Goal: Information Seeking & Learning: Learn about a topic

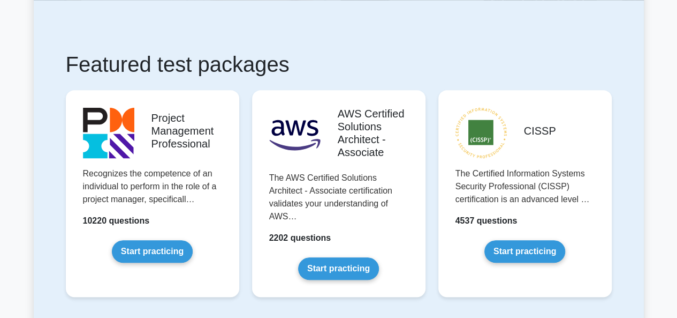
scroll to position [214, 0]
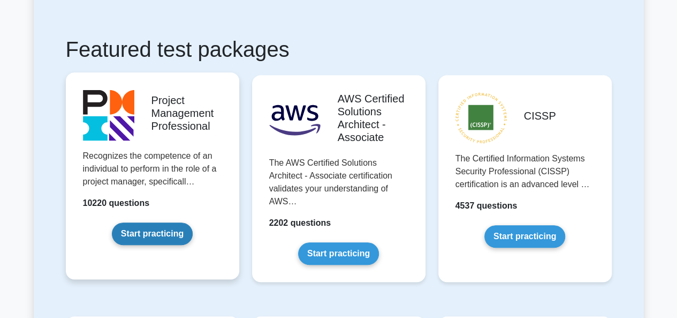
click at [112, 222] on link "Start practicing" at bounding box center [152, 233] width 81 height 22
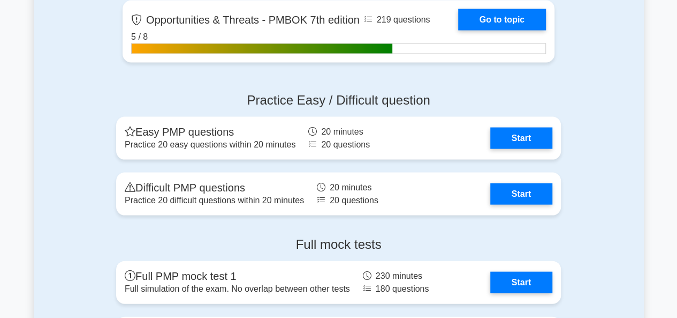
scroll to position [3123, 0]
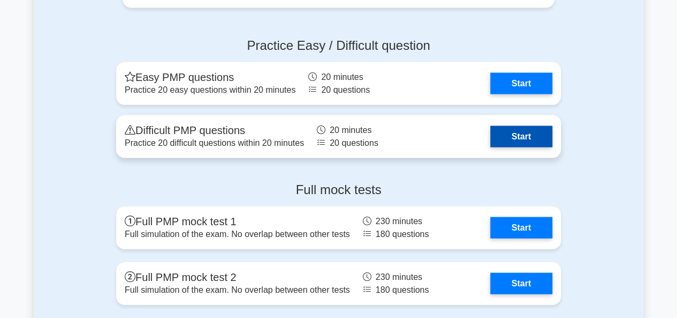
click at [491, 141] on link "Start" at bounding box center [522, 136] width 62 height 21
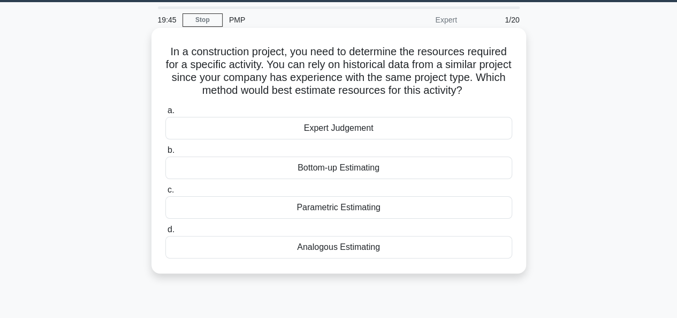
scroll to position [54, 0]
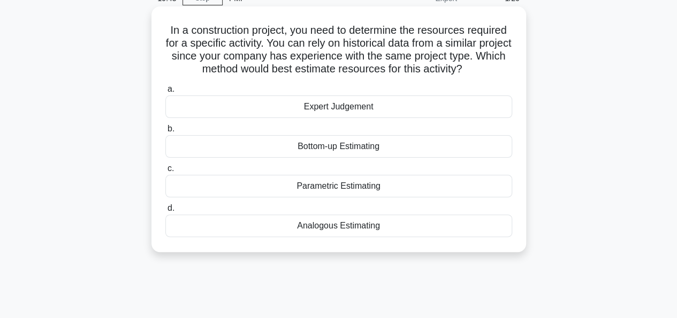
click at [351, 222] on div "Analogous Estimating" at bounding box center [338, 225] width 347 height 22
click at [165, 212] on input "d. Analogous Estimating" at bounding box center [165, 208] width 0 height 7
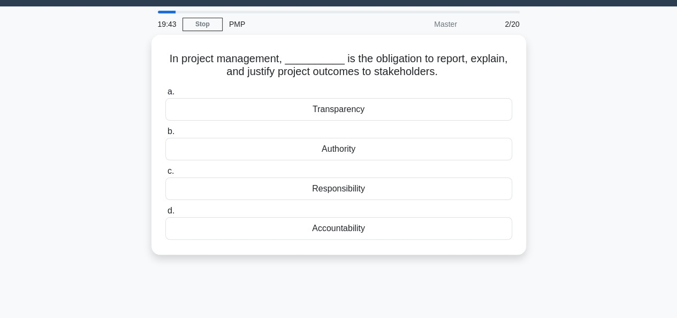
scroll to position [0, 0]
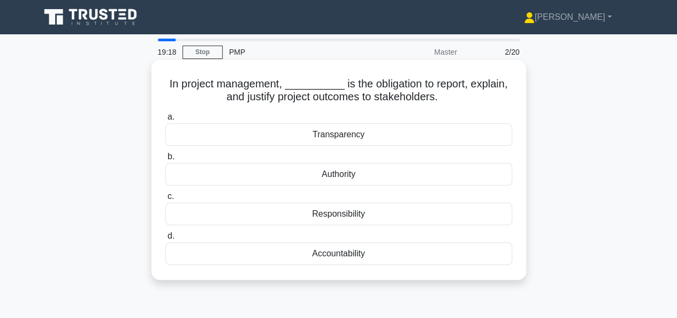
click at [330, 257] on div "Accountability" at bounding box center [338, 253] width 347 height 22
click at [165, 239] on input "d. Accountability" at bounding box center [165, 235] width 0 height 7
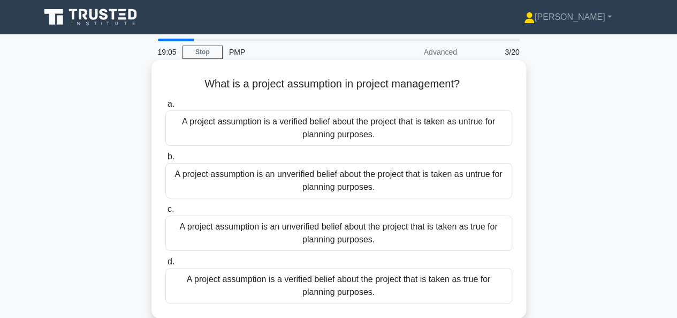
scroll to position [54, 0]
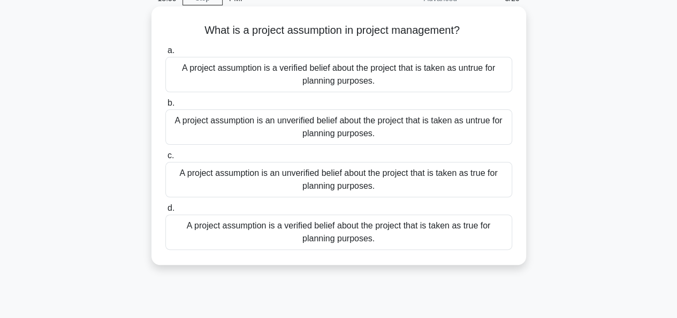
click at [383, 184] on div "A project assumption is an unverified belief about the project that is taken as…" at bounding box center [338, 179] width 347 height 35
click at [165, 159] on input "c. A project assumption is an unverified belief about the project that is taken…" at bounding box center [165, 155] width 0 height 7
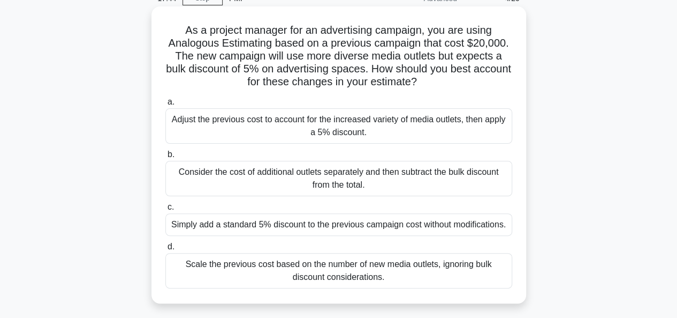
click at [348, 130] on div "Adjust the previous cost to account for the increased variety of media outlets,…" at bounding box center [338, 125] width 347 height 35
click at [165, 106] on input "a. Adjust the previous cost to account for the increased variety of media outle…" at bounding box center [165, 102] width 0 height 7
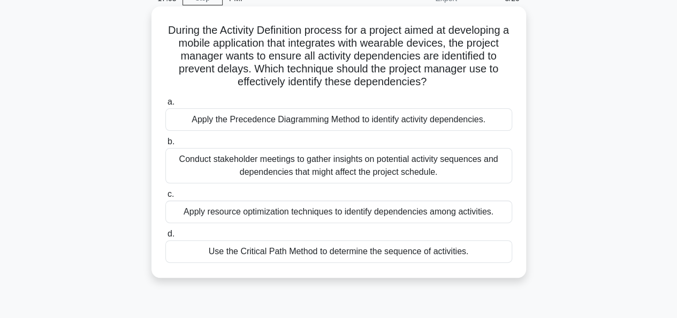
click at [295, 121] on div "Apply the Precedence Diagramming Method to identify activity dependencies." at bounding box center [338, 119] width 347 height 22
click at [165, 106] on input "a. Apply the Precedence Diagramming Method to identify activity dependencies." at bounding box center [165, 102] width 0 height 7
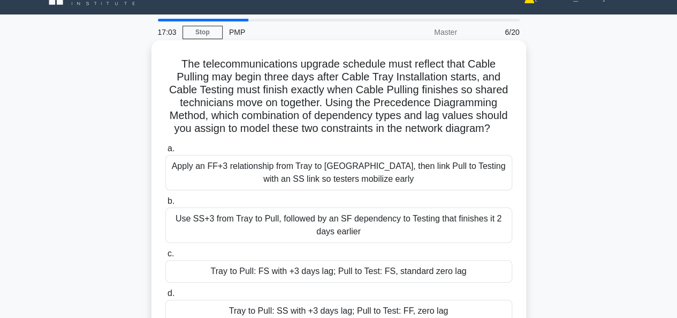
scroll to position [0, 0]
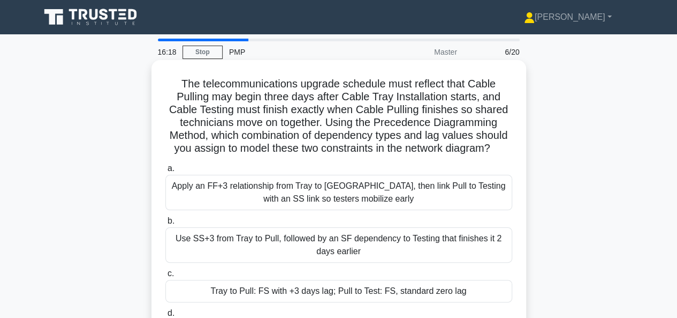
drag, startPoint x: 172, startPoint y: 190, endPoint x: 384, endPoint y: 201, distance: 211.8
click at [384, 201] on div "Apply an FF+3 relationship from Tray to Pull, then link Pull to Testing with an…" at bounding box center [338, 192] width 347 height 35
click at [385, 202] on div "Apply an FF+3 relationship from Tray to Pull, then link Pull to Testing with an…" at bounding box center [338, 192] width 347 height 35
click at [165, 172] on input "a. Apply an FF+3 relationship from Tray to Pull, then link Pull to Testing with…" at bounding box center [165, 168] width 0 height 7
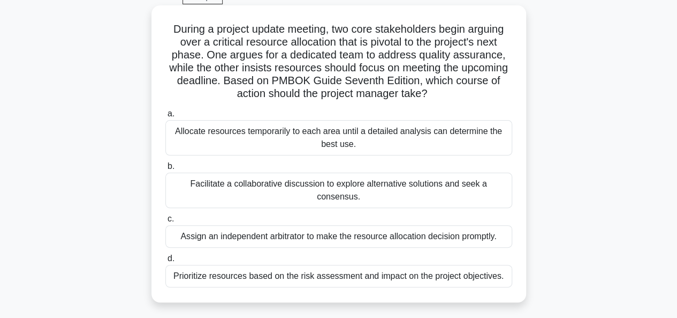
scroll to position [107, 0]
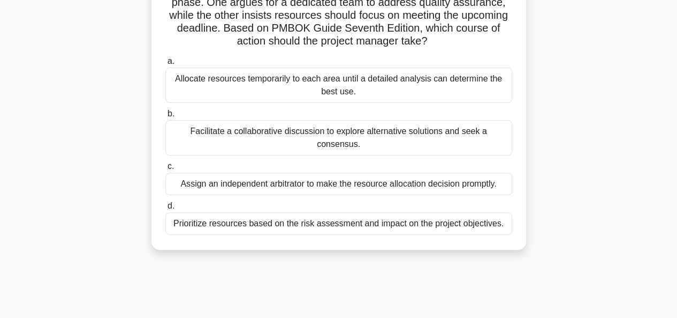
click at [278, 131] on div "Facilitate a collaborative discussion to explore alternative solutions and seek…" at bounding box center [338, 137] width 347 height 35
click at [165, 117] on input "b. Facilitate a collaborative discussion to explore alternative solutions and s…" at bounding box center [165, 113] width 0 height 7
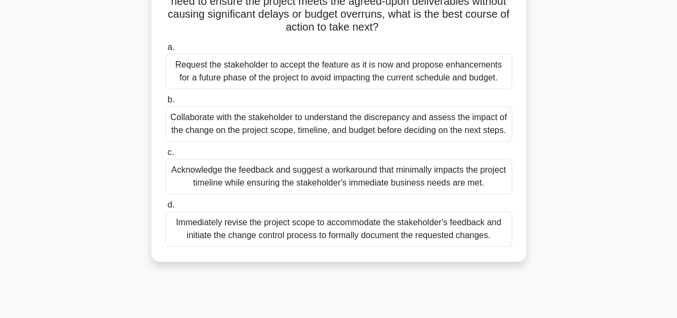
scroll to position [214, 0]
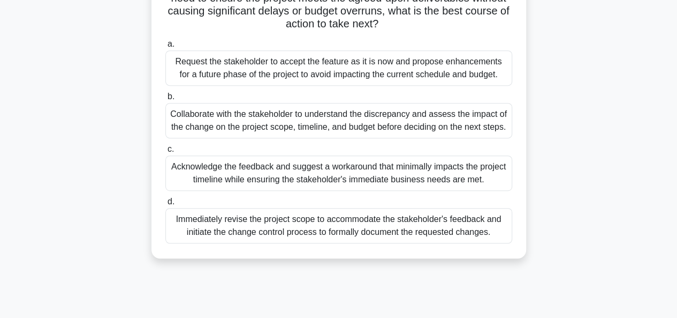
click at [235, 128] on div "Collaborate with the stakeholder to understand the discrepancy and assess the i…" at bounding box center [338, 120] width 347 height 35
click at [165, 100] on input "b. Collaborate with the stakeholder to understand the discrepancy and assess th…" at bounding box center [165, 96] width 0 height 7
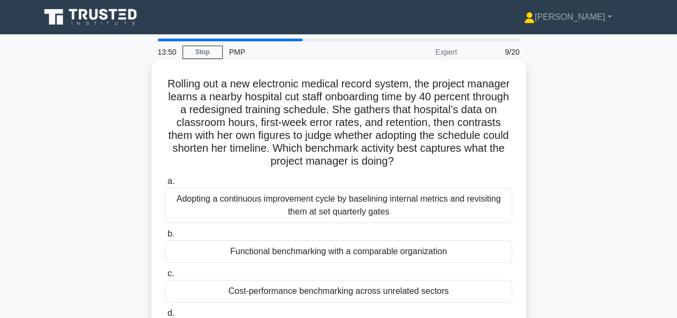
scroll to position [54, 0]
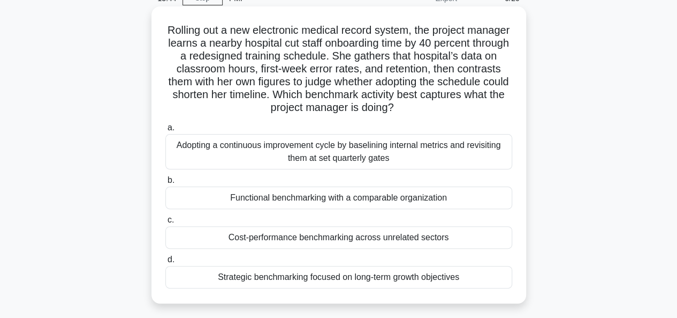
click at [321, 202] on div "Functional benchmarking with a comparable organization" at bounding box center [338, 197] width 347 height 22
click at [165, 184] on input "b. Functional benchmarking with a comparable organization" at bounding box center [165, 180] width 0 height 7
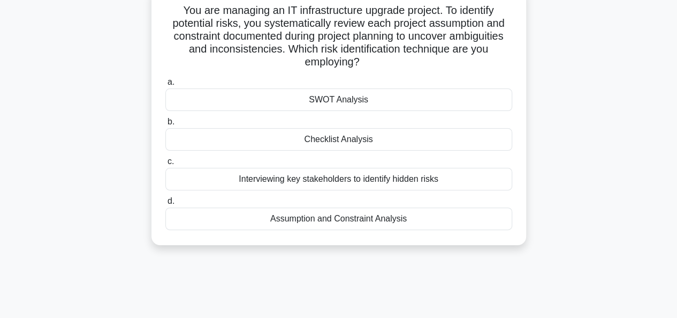
scroll to position [107, 0]
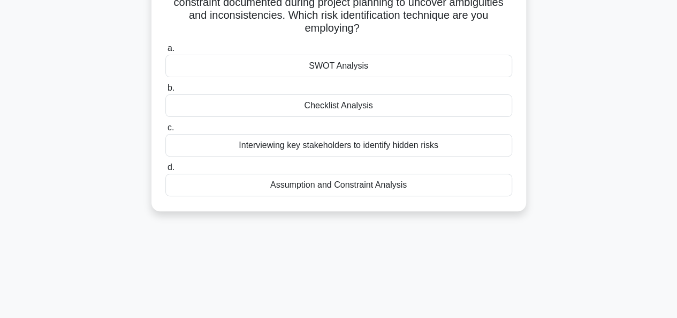
click at [321, 190] on div "Assumption and Constraint Analysis" at bounding box center [338, 185] width 347 height 22
click at [165, 171] on input "d. Assumption and Constraint Analysis" at bounding box center [165, 167] width 0 height 7
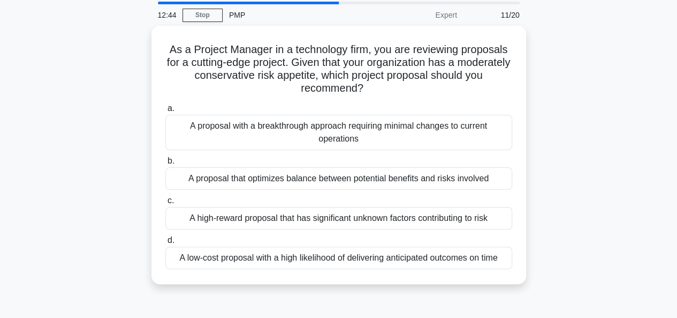
scroll to position [54, 0]
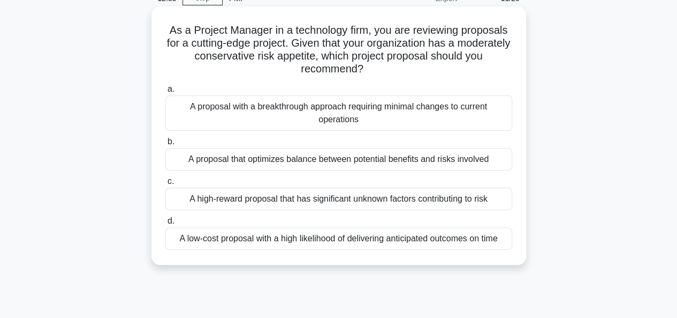
click at [311, 160] on div "A proposal that optimizes balance between potential benefits and risks involved" at bounding box center [338, 159] width 347 height 22
click at [165, 145] on input "b. A proposal that optimizes balance between potential benefits and risks invol…" at bounding box center [165, 141] width 0 height 7
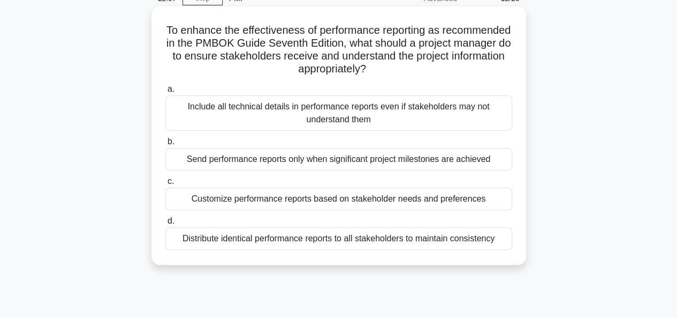
click at [444, 194] on div "Customize performance reports based on stakeholder needs and preferences" at bounding box center [338, 198] width 347 height 22
click at [165, 185] on input "c. Customize performance reports based on stakeholder needs and preferences" at bounding box center [165, 181] width 0 height 7
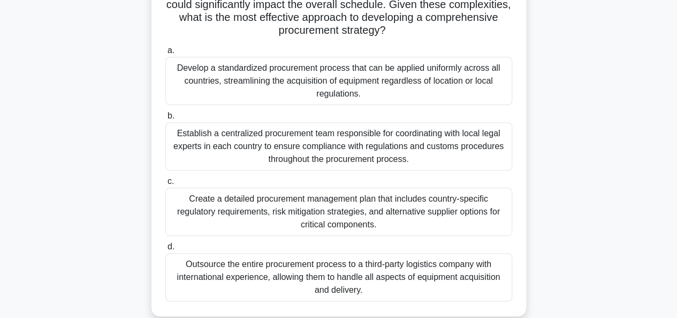
scroll to position [161, 0]
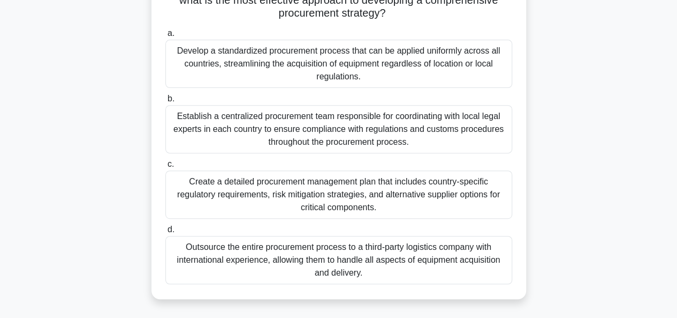
click at [452, 198] on div "Create a detailed procurement management plan that includes country-specific re…" at bounding box center [338, 194] width 347 height 48
click at [165, 168] on input "c. Create a detailed procurement management plan that includes country-specific…" at bounding box center [165, 164] width 0 height 7
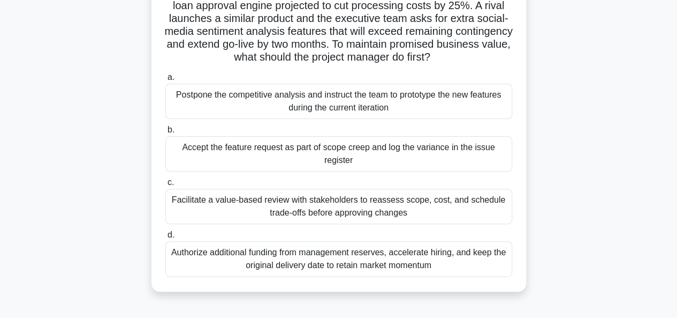
scroll to position [107, 0]
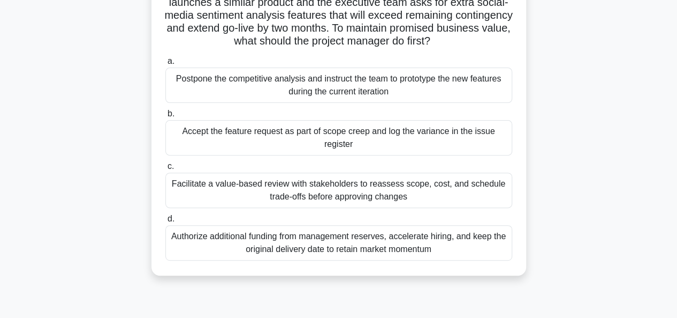
click at [380, 200] on div "Facilitate a value-based review with stakeholders to reassess scope, cost, and …" at bounding box center [338, 189] width 347 height 35
click at [165, 170] on input "c. Facilitate a value-based review with stakeholders to reassess scope, cost, a…" at bounding box center [165, 166] width 0 height 7
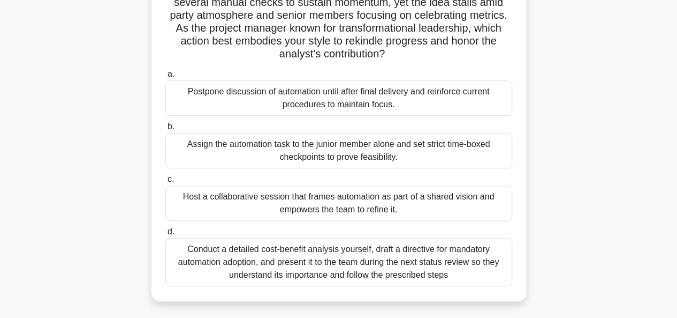
click at [276, 214] on div "Host a collaborative session that frames automation as part of a shared vision …" at bounding box center [338, 202] width 347 height 35
click at [165, 183] on input "c. Host a collaborative session that frames automation as part of a shared visi…" at bounding box center [165, 179] width 0 height 7
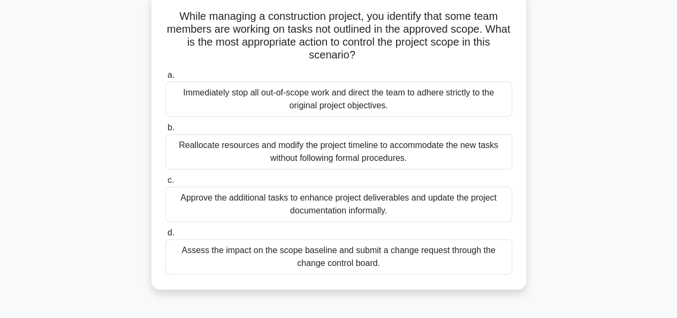
scroll to position [54, 0]
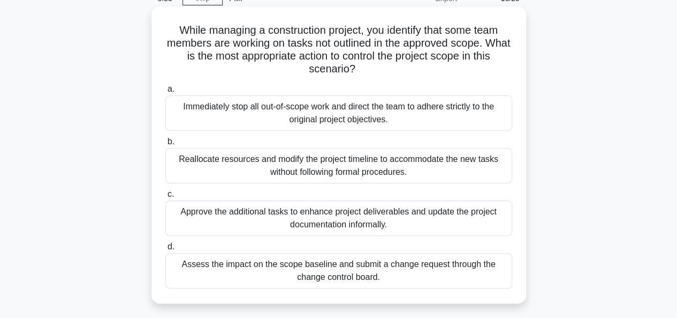
click at [358, 124] on div "Immediately stop all out-of-scope work and direct the team to adhere strictly t…" at bounding box center [338, 112] width 347 height 35
click at [165, 93] on input "a. Immediately stop all out-of-scope work and direct the team to adhere strictl…" at bounding box center [165, 89] width 0 height 7
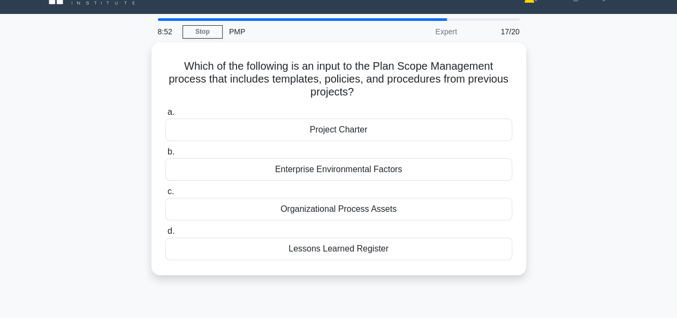
scroll to position [0, 0]
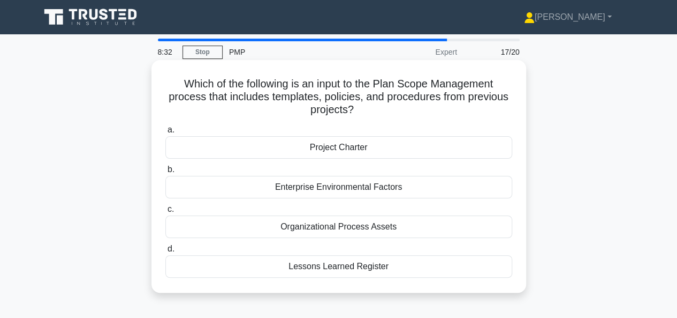
click at [342, 270] on div "Lessons Learned Register" at bounding box center [338, 266] width 347 height 22
click at [165, 252] on input "d. Lessons Learned Register" at bounding box center [165, 248] width 0 height 7
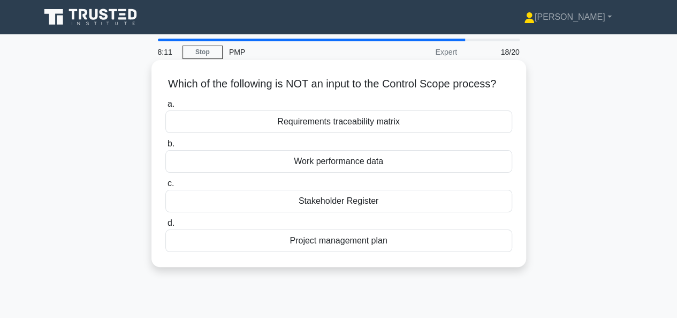
click at [338, 212] on div "Stakeholder Register" at bounding box center [338, 201] width 347 height 22
click at [165, 187] on input "c. Stakeholder Register" at bounding box center [165, 183] width 0 height 7
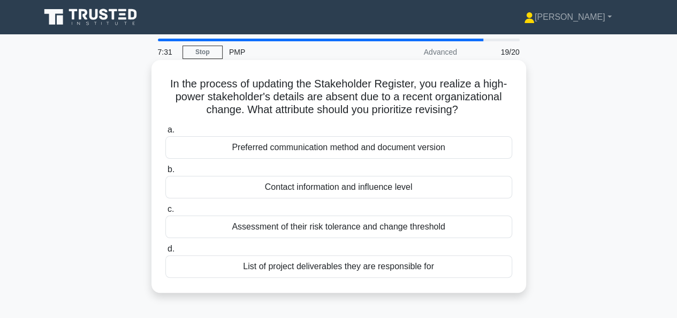
click at [326, 192] on div "Contact information and influence level" at bounding box center [338, 187] width 347 height 22
click at [165, 173] on input "b. Contact information and influence level" at bounding box center [165, 169] width 0 height 7
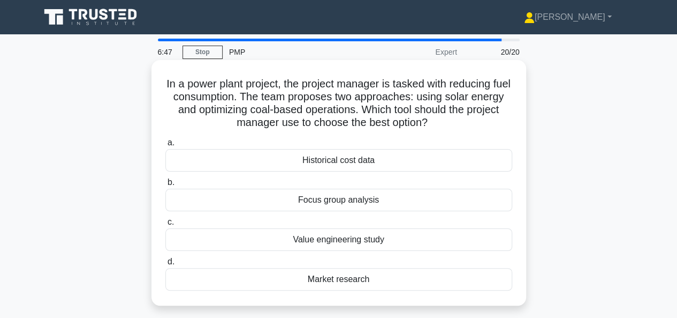
click at [388, 247] on div "Value engineering study" at bounding box center [338, 239] width 347 height 22
click at [165, 225] on input "c. Value engineering study" at bounding box center [165, 222] width 0 height 7
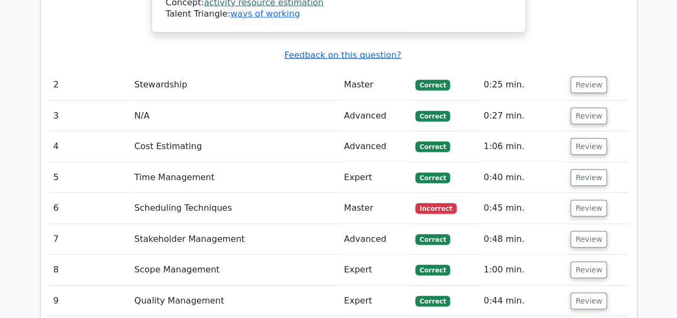
scroll to position [1285, 0]
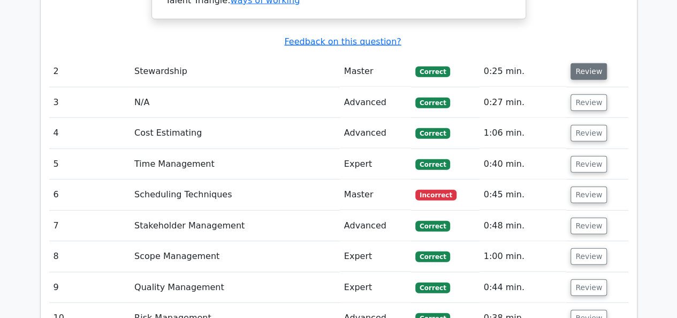
click at [588, 63] on button "Review" at bounding box center [589, 71] width 36 height 17
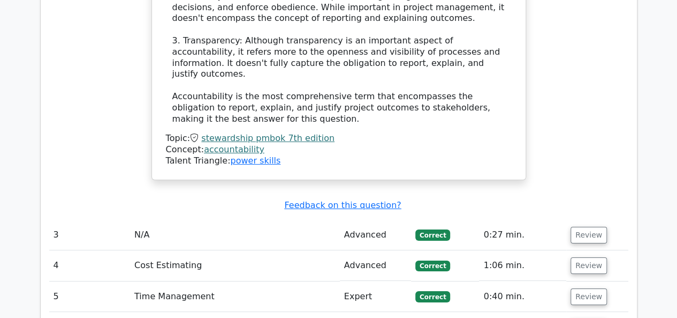
scroll to position [1767, 0]
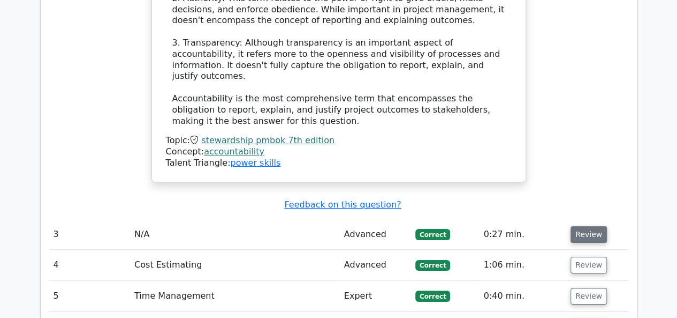
click at [585, 226] on button "Review" at bounding box center [589, 234] width 36 height 17
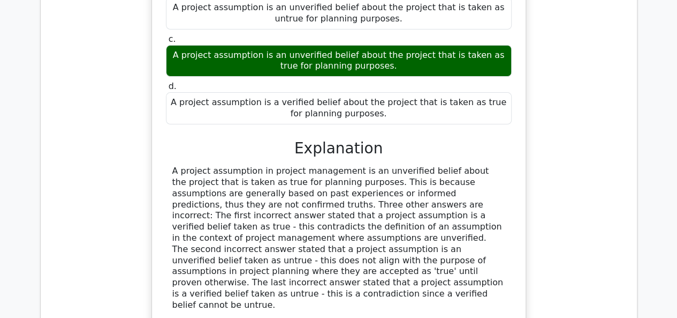
scroll to position [2196, 0]
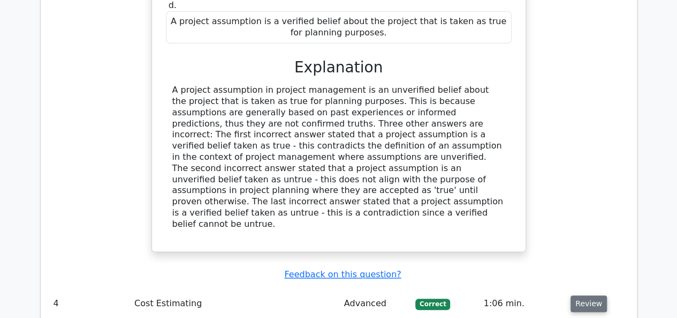
click at [588, 295] on button "Review" at bounding box center [589, 303] width 36 height 17
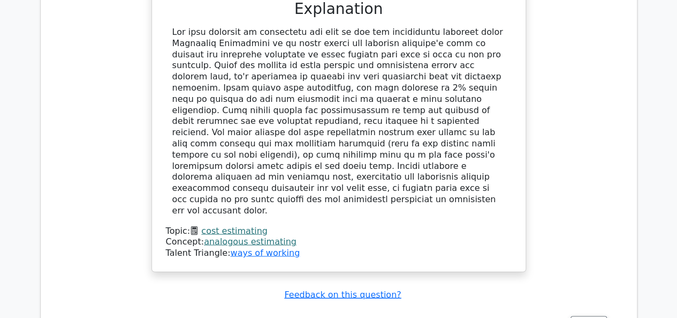
scroll to position [2892, 0]
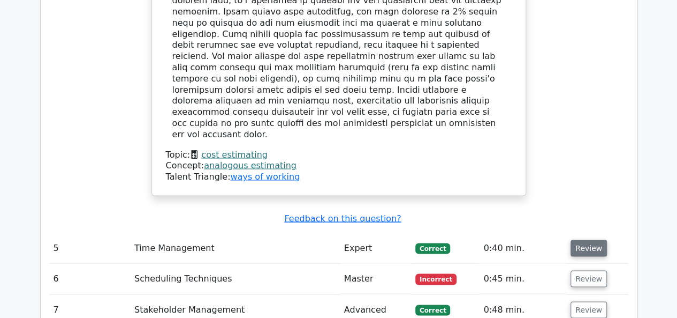
click at [597, 239] on button "Review" at bounding box center [589, 247] width 36 height 17
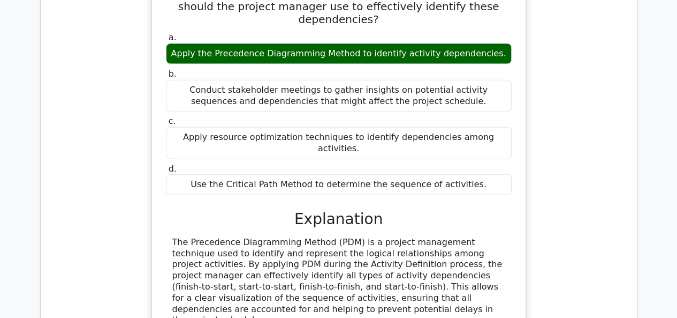
scroll to position [3374, 0]
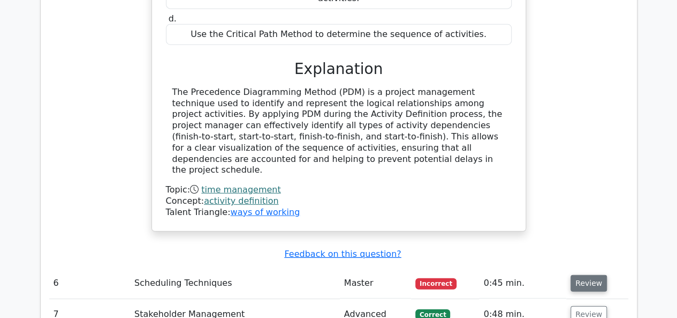
click at [574, 275] on button "Review" at bounding box center [589, 283] width 36 height 17
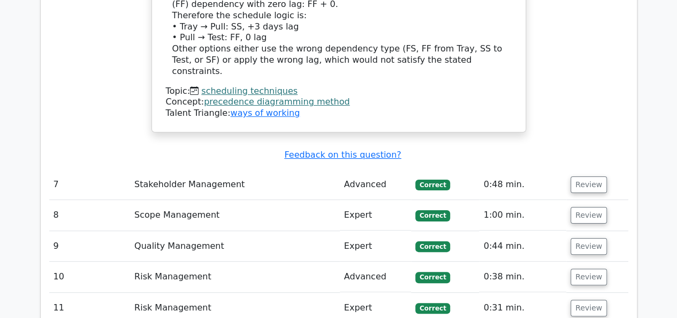
scroll to position [4017, 0]
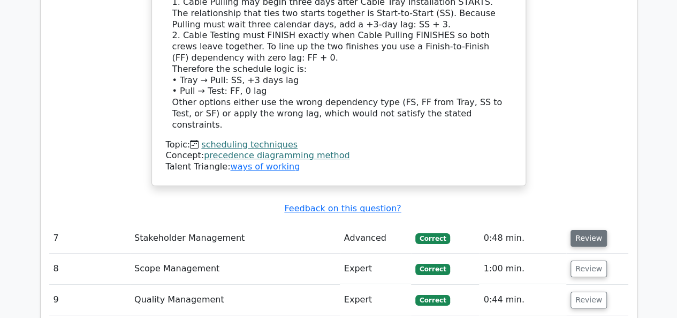
click at [584, 230] on button "Review" at bounding box center [589, 238] width 36 height 17
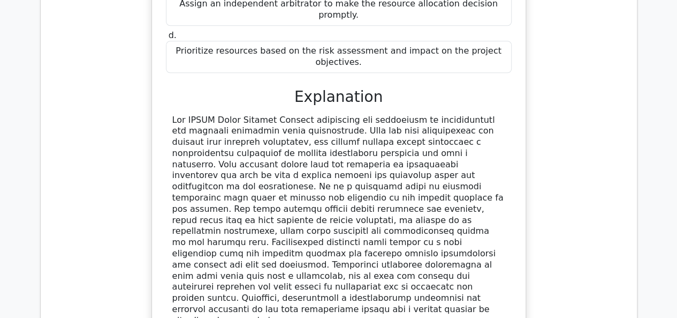
scroll to position [4552, 0]
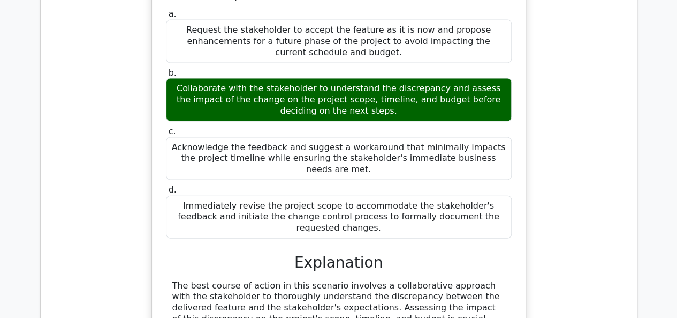
scroll to position [5141, 0]
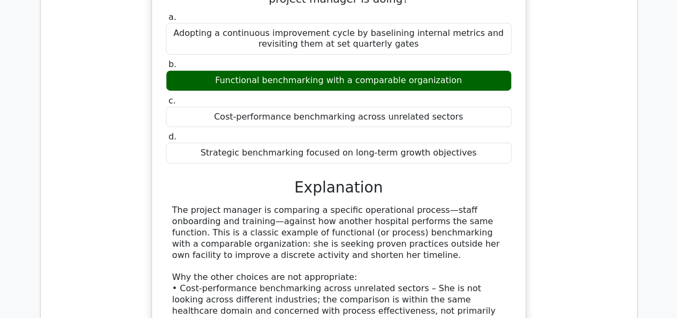
scroll to position [5891, 0]
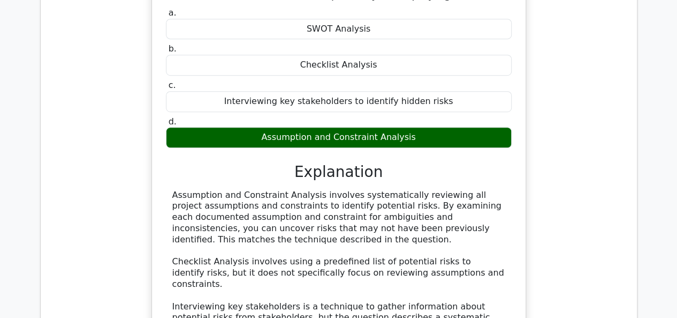
scroll to position [6480, 0]
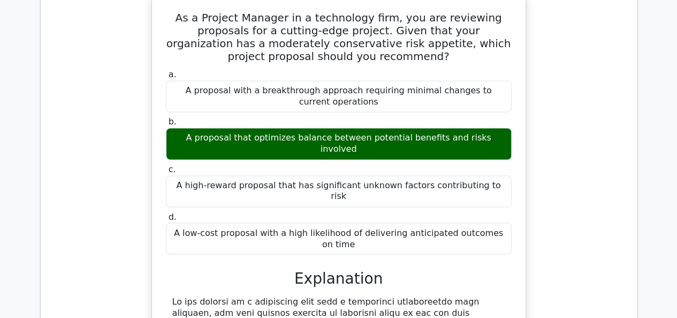
scroll to position [6909, 0]
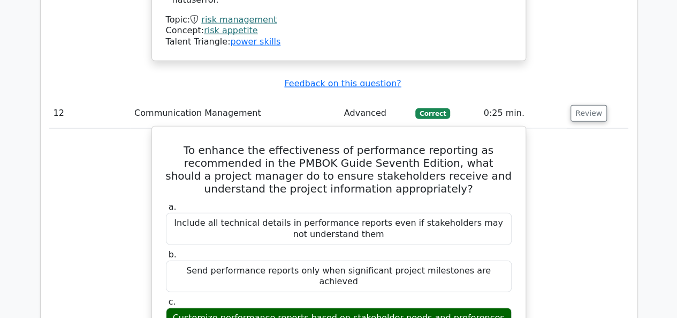
scroll to position [7391, 0]
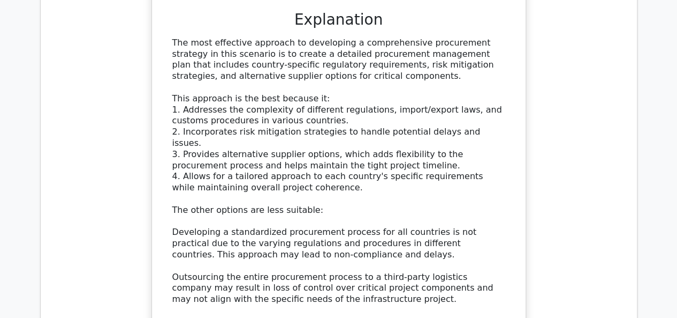
scroll to position [8355, 0]
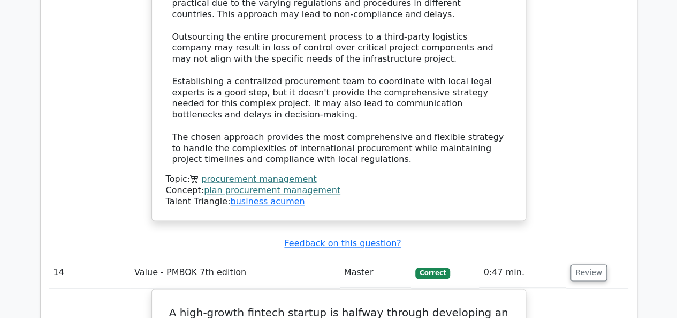
scroll to position [8837, 0]
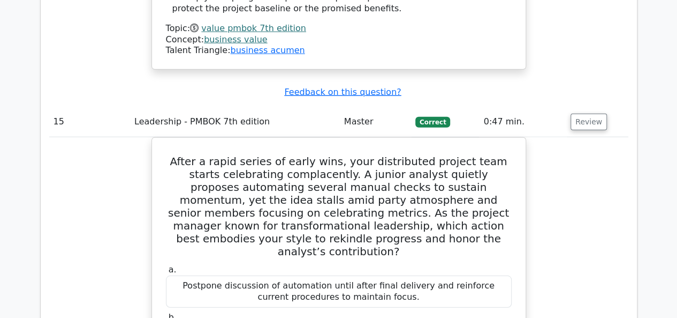
scroll to position [9533, 0]
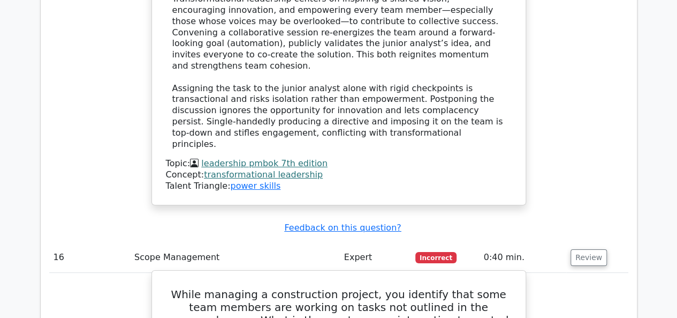
scroll to position [10015, 0]
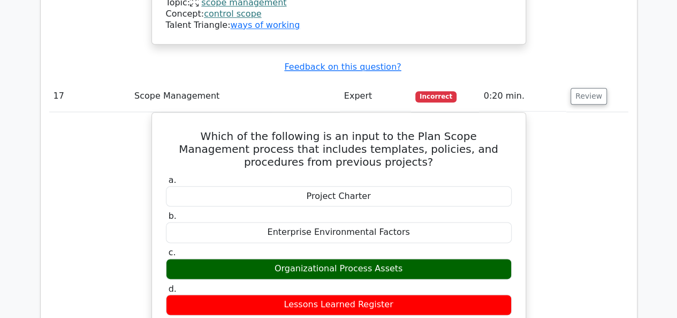
scroll to position [10615, 0]
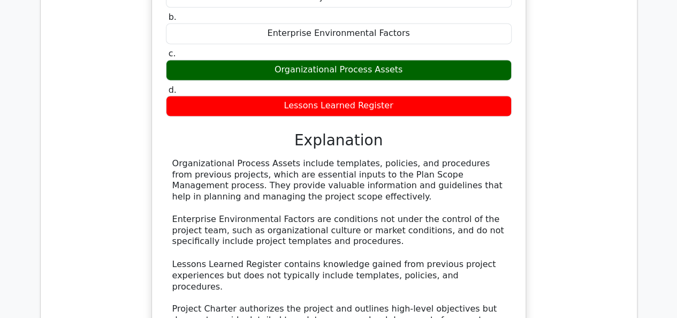
scroll to position [11043, 0]
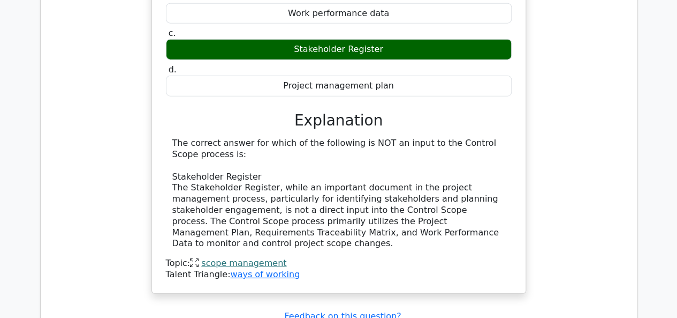
scroll to position [11525, 0]
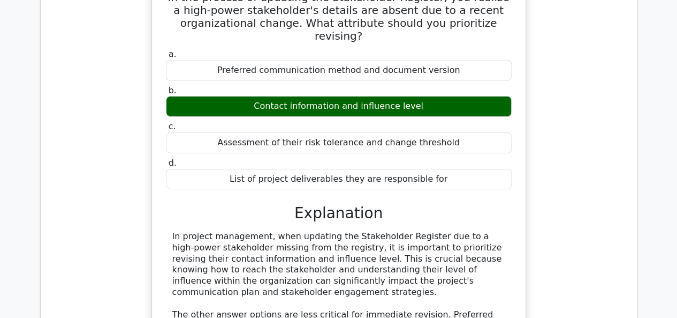
scroll to position [11900, 0]
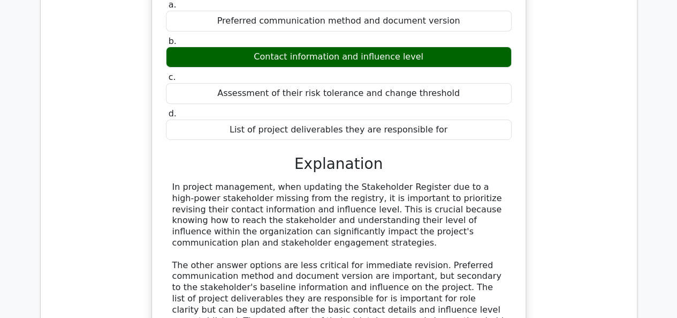
drag, startPoint x: 166, startPoint y: 77, endPoint x: 358, endPoint y: 185, distance: 220.9
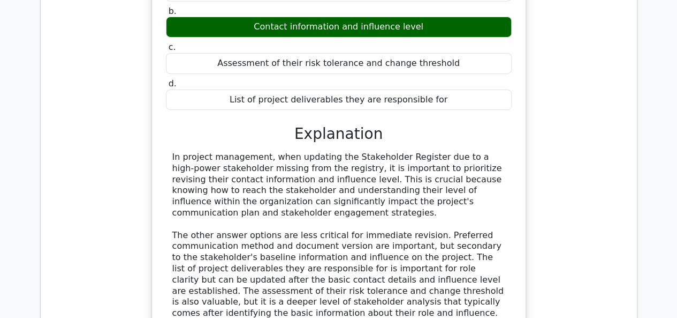
scroll to position [12061, 0]
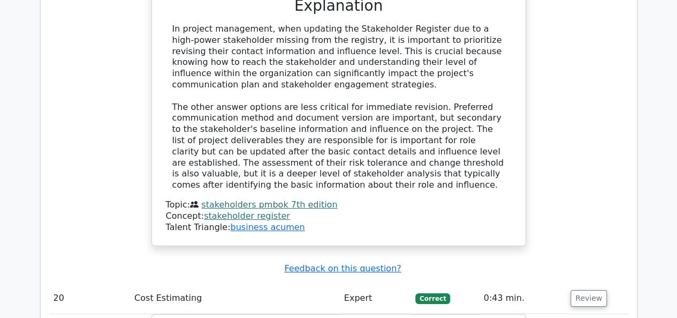
drag, startPoint x: 356, startPoint y: 195, endPoint x: 382, endPoint y: 264, distance: 73.4
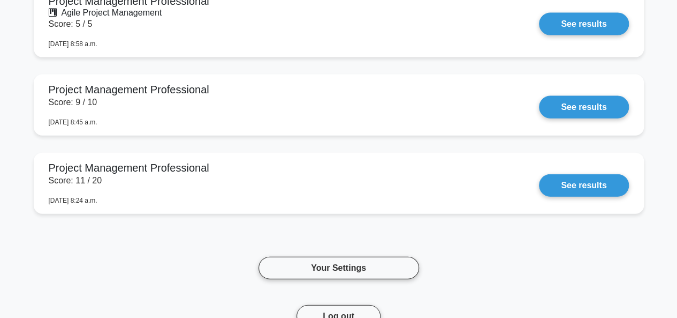
scroll to position [1339, 0]
